Goal: Information Seeking & Learning: Learn about a topic

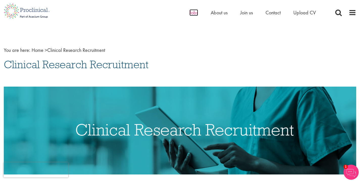
click at [196, 13] on span "Jobs" at bounding box center [193, 12] width 9 height 7
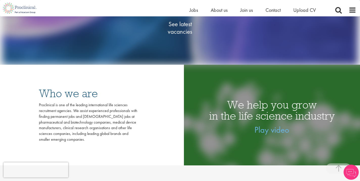
scroll to position [108, 0]
click at [186, 31] on span "See latest vacancies" at bounding box center [180, 27] width 50 height 15
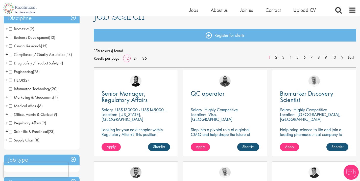
scroll to position [45, 0]
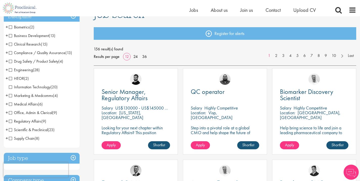
click at [11, 46] on span "Clinical Research" at bounding box center [25, 44] width 32 height 5
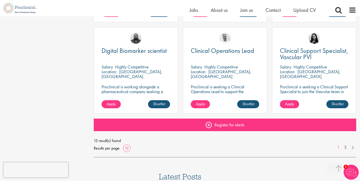
scroll to position [396, 0]
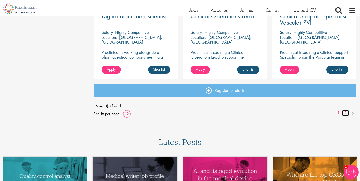
click at [346, 113] on link "2" at bounding box center [344, 113] width 7 height 6
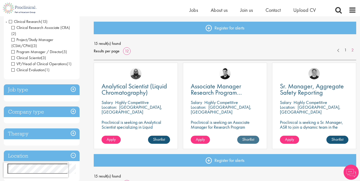
scroll to position [60, 0]
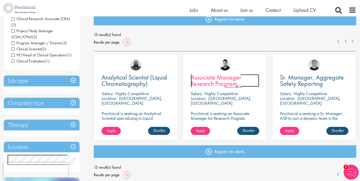
click at [215, 85] on span "Associate Manager Research Program Management" at bounding box center [216, 83] width 51 height 21
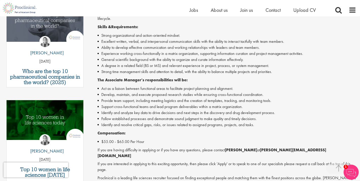
scroll to position [182, 0]
